Goal: Information Seeking & Learning: Learn about a topic

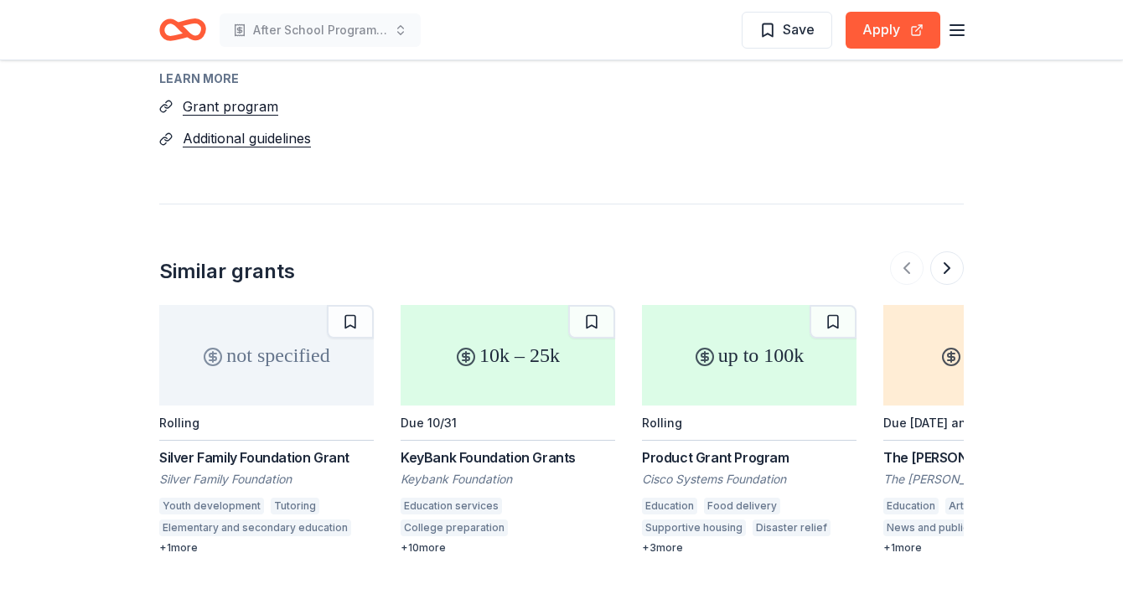
scroll to position [1709, 0]
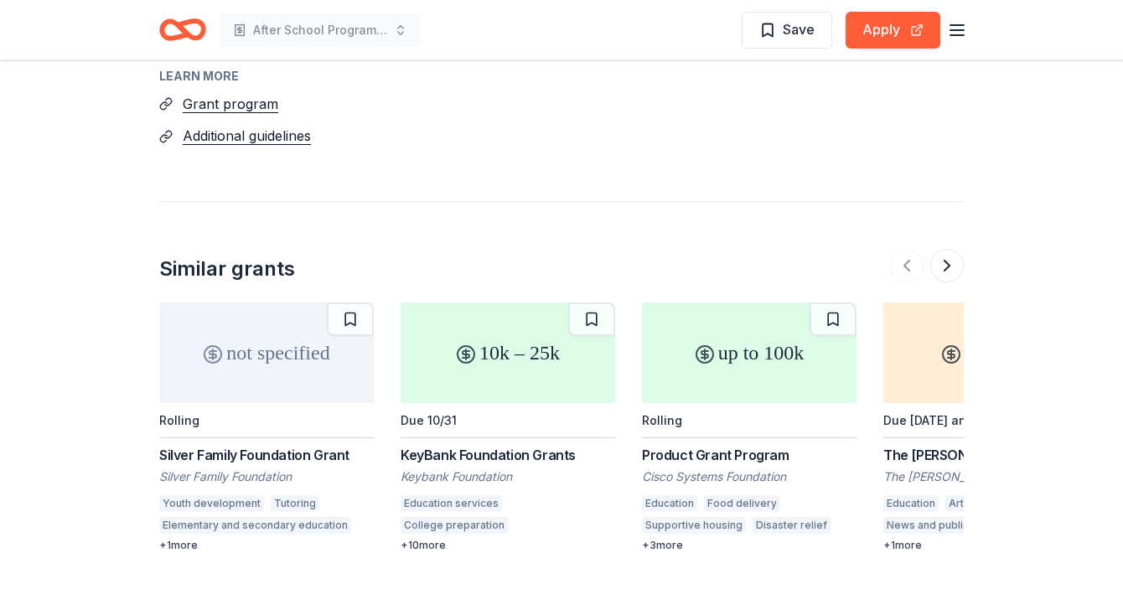
click at [535, 445] on div "KeyBank Foundation Grants" at bounding box center [508, 455] width 215 height 20
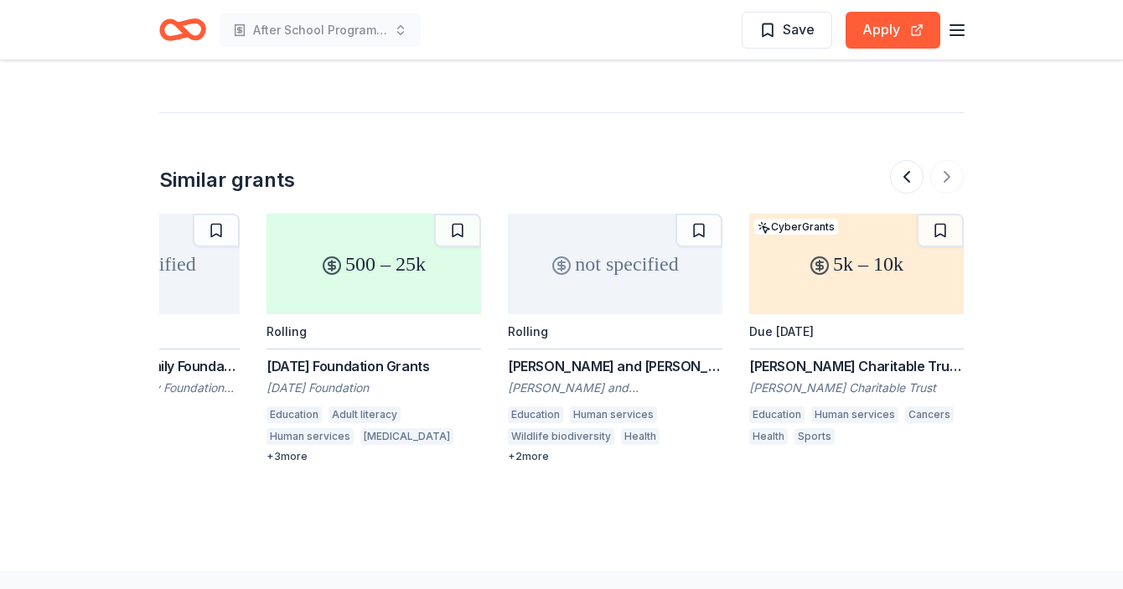
scroll to position [1800, 0]
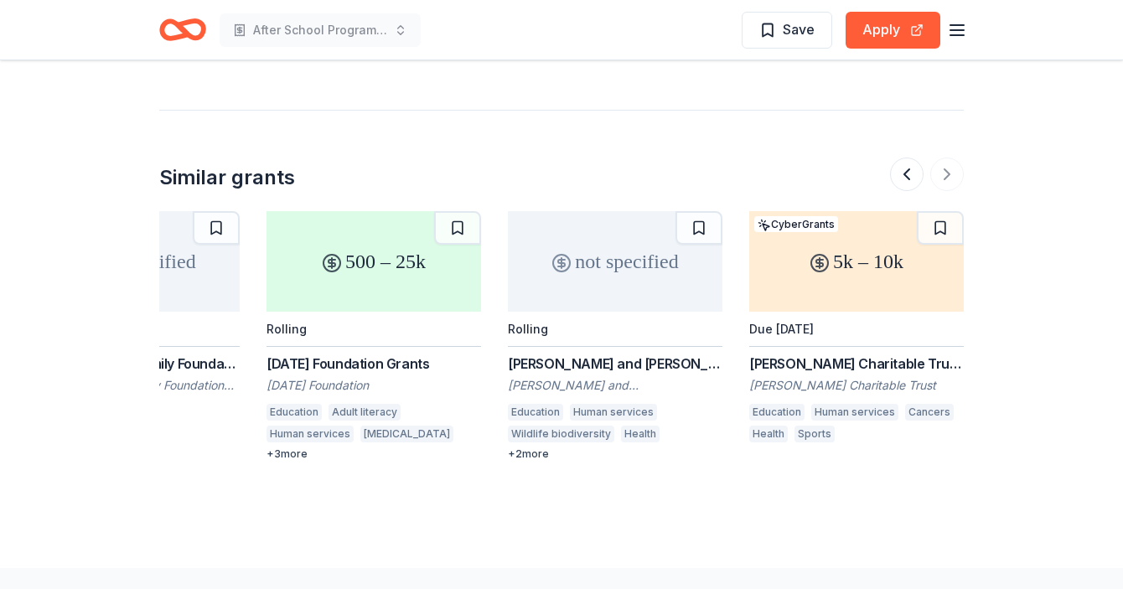
click at [945, 158] on div at bounding box center [927, 175] width 74 height 34
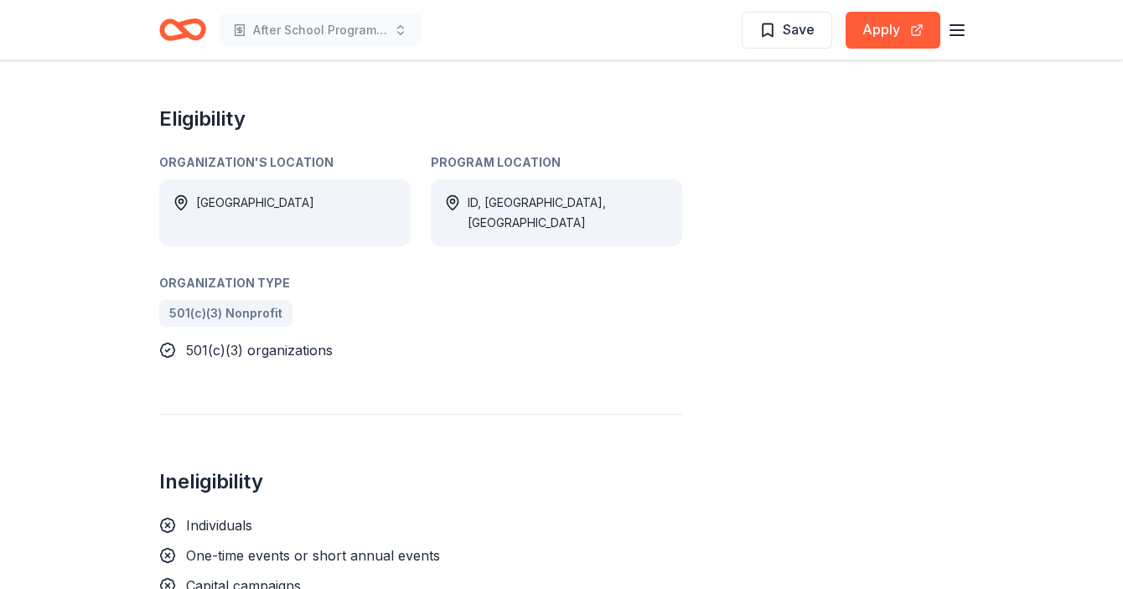
scroll to position [721, 0]
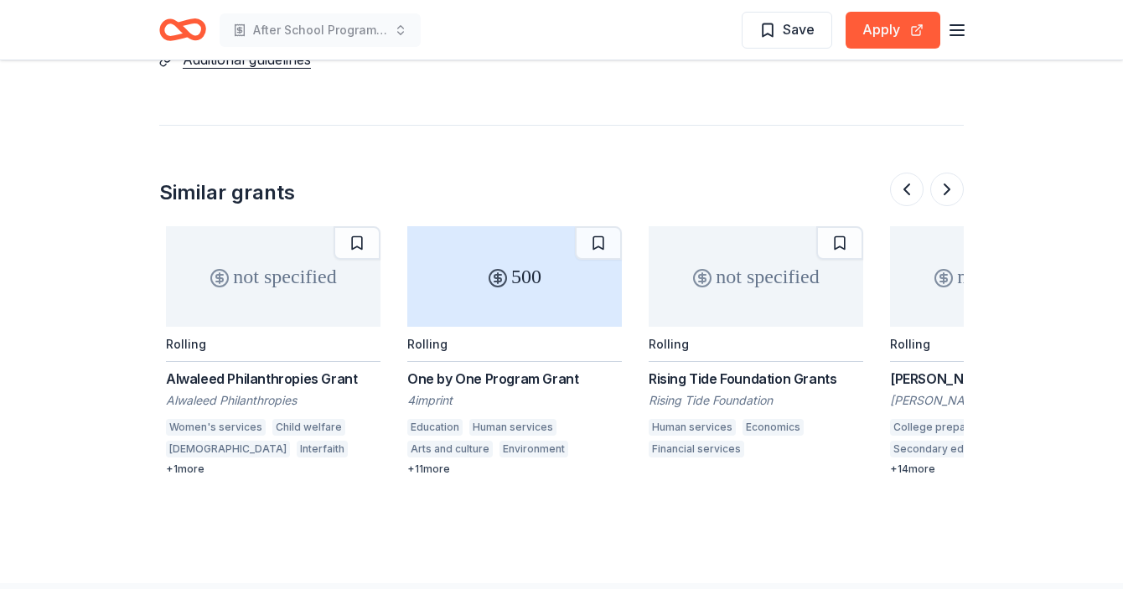
scroll to position [0, 1201]
click at [569, 259] on div "500" at bounding box center [513, 276] width 215 height 101
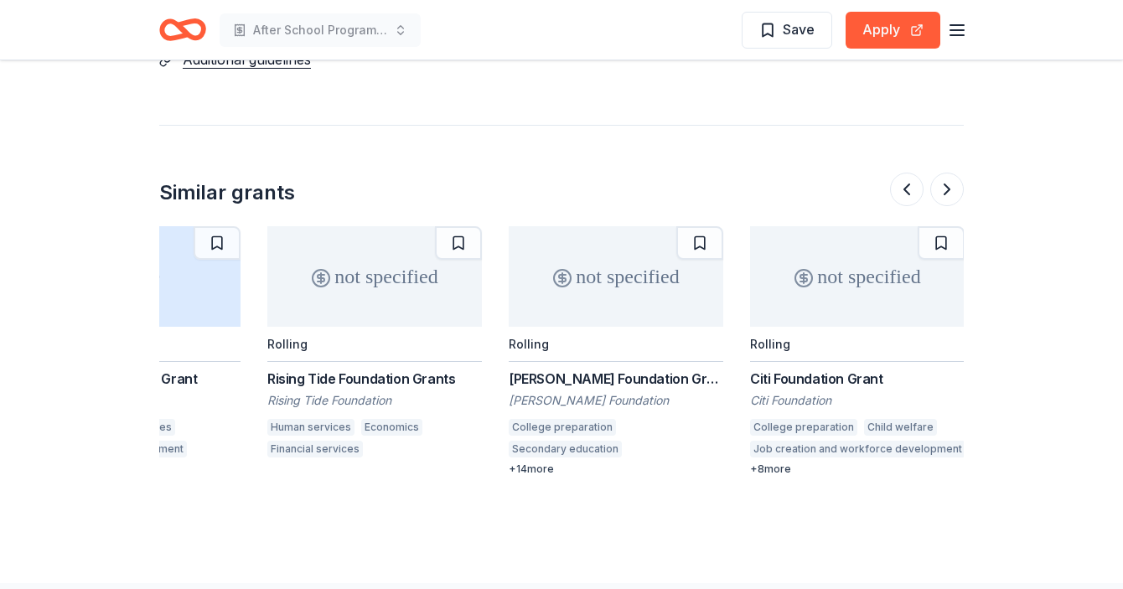
scroll to position [2343, 0]
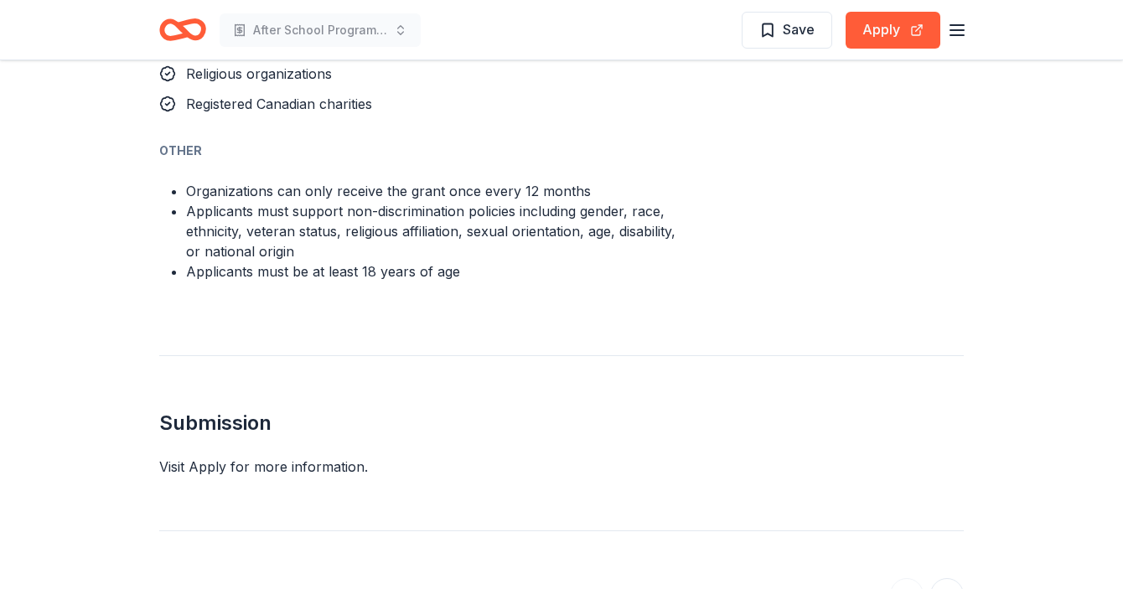
scroll to position [1209, 0]
